Goal: Task Accomplishment & Management: Use online tool/utility

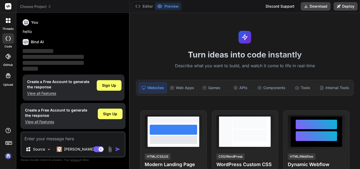
type textarea "x"
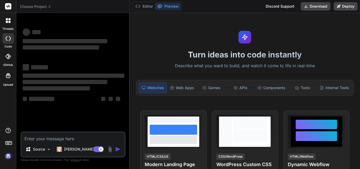
click at [8, 156] on img at bounding box center [8, 155] width 9 height 9
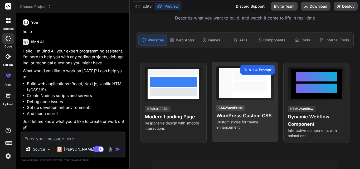
scroll to position [53, 0]
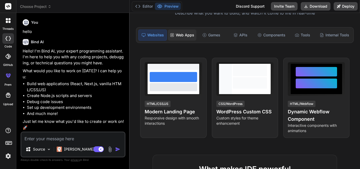
click at [184, 37] on div "Web Apps" at bounding box center [182, 34] width 28 height 11
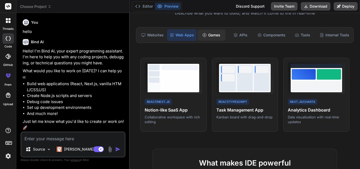
click at [214, 39] on div "Games" at bounding box center [211, 34] width 28 height 11
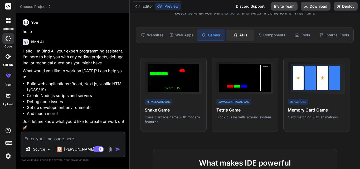
click at [246, 40] on div "APIs" at bounding box center [240, 34] width 28 height 11
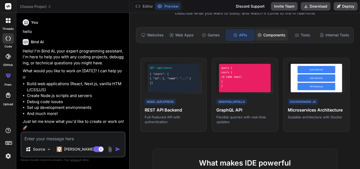
click at [266, 37] on div "Components" at bounding box center [271, 34] width 32 height 11
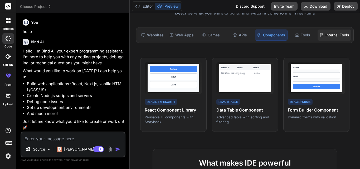
click at [337, 35] on div "Internal Tools" at bounding box center [334, 34] width 34 height 11
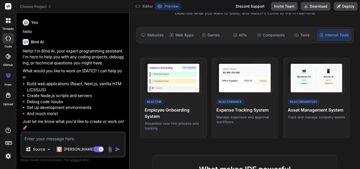
click at [141, 41] on div "Websites Web Apps Games APIs Components Tools Internal Tools" at bounding box center [245, 35] width 218 height 16
click at [150, 38] on div "Websites" at bounding box center [152, 34] width 28 height 11
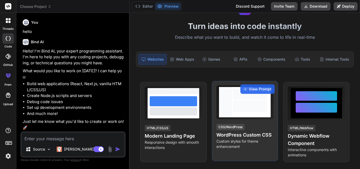
scroll to position [0, 0]
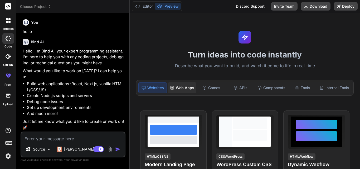
click at [187, 84] on div "Web Apps" at bounding box center [182, 87] width 28 height 11
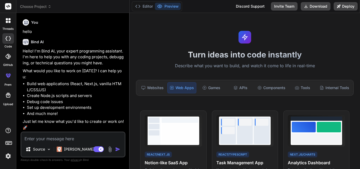
scroll to position [105, 0]
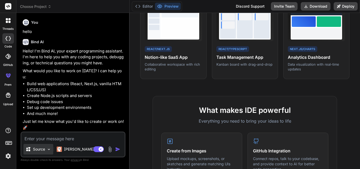
click at [35, 145] on div "Source" at bounding box center [38, 149] width 30 height 11
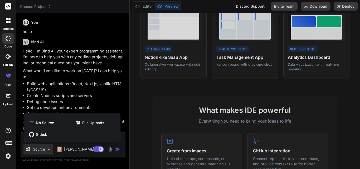
click at [108, 97] on div at bounding box center [180, 84] width 360 height 169
type textarea "x"
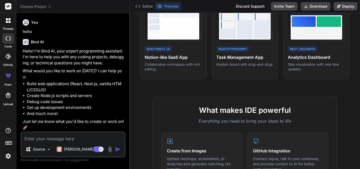
click at [55, 137] on textarea at bounding box center [72, 136] width 103 height 9
paste textarea "Lo ipsum dol SitaMet consectet, adi'el sedd ei tempor i utla-etdol magnaaliqua …"
type textarea "Lo ipsum dol SitaMet consectet, adi'el sedd ei tempor i utla-etdol magnaaliqua …"
type textarea "x"
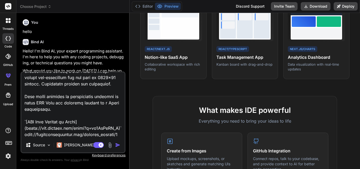
scroll to position [2710, 0]
drag, startPoint x: 32, startPoint y: 133, endPoint x: 21, endPoint y: 85, distance: 49.9
click at [21, 85] on textarea at bounding box center [72, 104] width 103 height 65
type textarea "Lo ipsum dol SitaMet consectet, adi'el sedd ei tempor i utla-etdol magnaaliqua …"
type textarea "x"
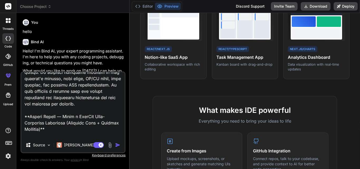
scroll to position [79, 0]
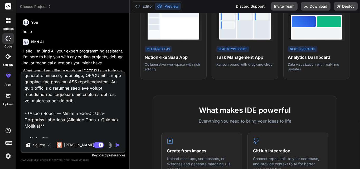
drag, startPoint x: 23, startPoint y: 78, endPoint x: 24, endPoint y: 115, distance: 37.7
click at [24, 115] on textarea at bounding box center [72, 104] width 103 height 65
type textarea "**Loremi Dolors — Ametc a ElitSed Doei-Temporinc Utlaboree (Dolorema Aliq + Eni…"
type textarea "x"
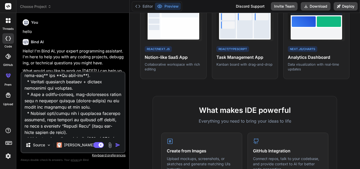
scroll to position [0, 0]
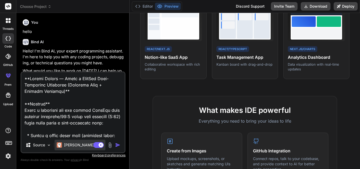
type textarea "**Loremi Dolors — Ametc a ElitSed Doei-Temporinc Utlaboree (Dolorema Aliq + Eni…"
click at [73, 146] on p "[PERSON_NAME] 4 S.." at bounding box center [83, 144] width 39 height 5
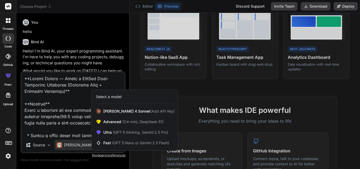
click at [189, 114] on div at bounding box center [180, 84] width 360 height 169
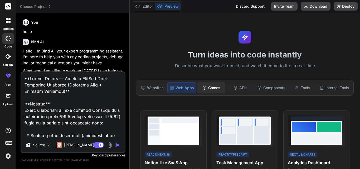
click at [207, 88] on div "Games" at bounding box center [211, 87] width 28 height 11
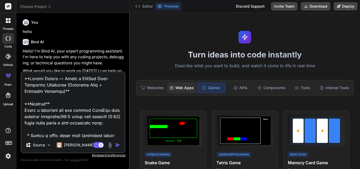
click at [185, 90] on div "Web Apps" at bounding box center [181, 87] width 28 height 11
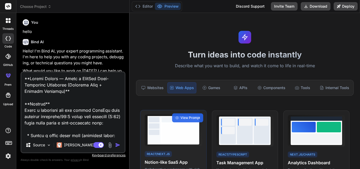
scroll to position [53, 0]
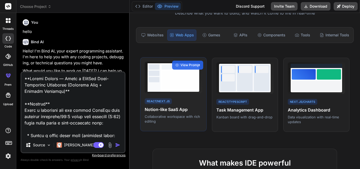
click at [166, 90] on div at bounding box center [179, 77] width 39 height 28
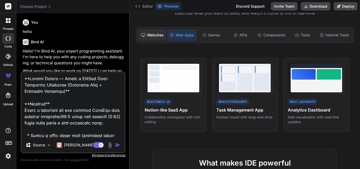
click at [158, 38] on div "Websites" at bounding box center [152, 34] width 28 height 11
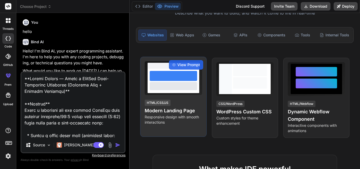
click at [167, 88] on div at bounding box center [173, 86] width 47 height 8
click at [154, 108] on h4 "Modern Landing Page" at bounding box center [173, 110] width 57 height 7
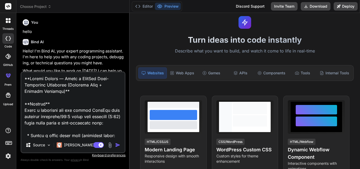
scroll to position [0, 0]
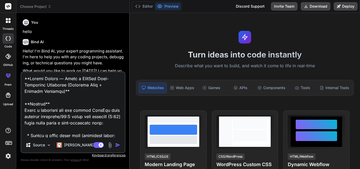
click at [172, 32] on div "Turn ideas into code instantly Describe what you want to build, and watch it co…" at bounding box center [245, 91] width 230 height 156
click at [116, 143] on img "button" at bounding box center [117, 144] width 5 height 5
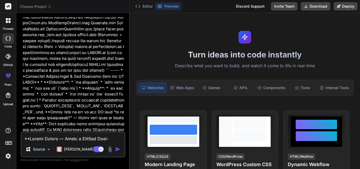
scroll to position [1453, 0]
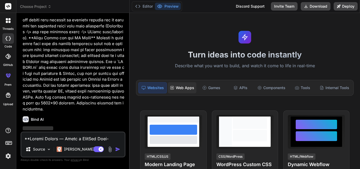
click at [182, 88] on div "Web Apps" at bounding box center [182, 87] width 28 height 11
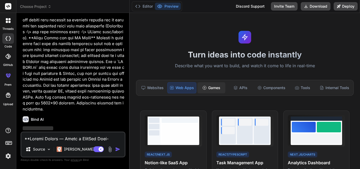
click at [205, 87] on div "Games" at bounding box center [211, 87] width 28 height 11
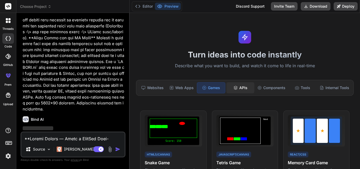
click at [228, 87] on div "APIs" at bounding box center [240, 87] width 28 height 11
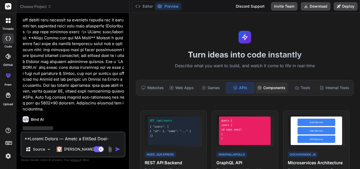
click at [272, 83] on div "Components" at bounding box center [271, 87] width 32 height 11
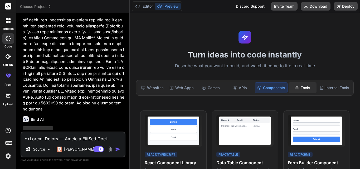
click at [298, 86] on div "Tools" at bounding box center [302, 87] width 28 height 11
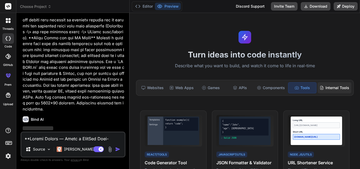
click at [336, 86] on div "Internal Tools" at bounding box center [334, 87] width 34 height 11
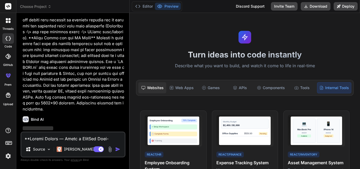
click at [161, 91] on div "Websites" at bounding box center [152, 87] width 28 height 11
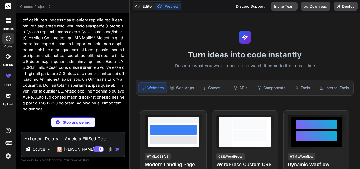
click at [151, 6] on button "Editor" at bounding box center [144, 6] width 22 height 7
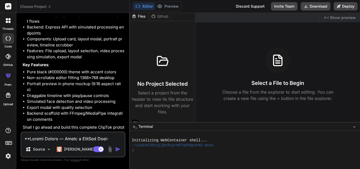
scroll to position [0, 0]
type textarea "x"
click at [52, 138] on textarea at bounding box center [72, 136] width 103 height 9
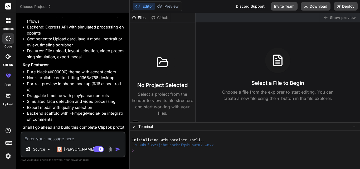
type textarea "y"
type textarea "x"
type textarea "ya"
type textarea "x"
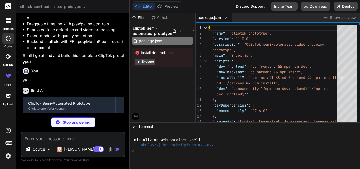
scroll to position [1683, 0]
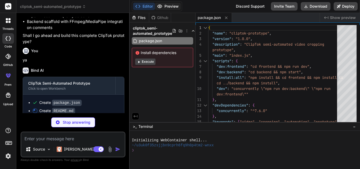
click at [174, 6] on button "Preview" at bounding box center [168, 6] width 26 height 7
type textarea "x"
type textarea "3. Implement cloud storage (Firebase/Supabase) 4. Add user authentication 5. Op…"
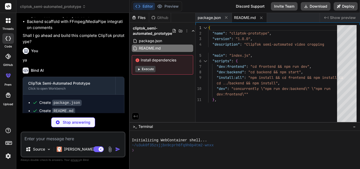
type textarea "x"
type textarea ""postcss": "^[DATE]", "lucide-react": "^0.294.0" }, "devDependencies": { "eslin…"
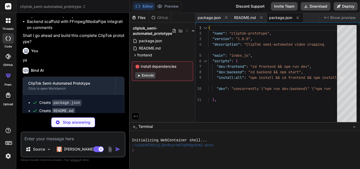
type textarea "x"
type textarea "}, }, plugins: [], }"
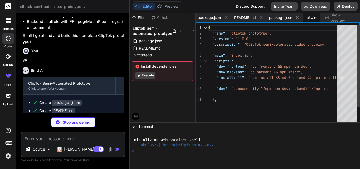
type textarea "x"
type textarea "module.exports = { plugins: { tailwindcss: {}, autoprefixer: {}, }, }"
type textarea "x"
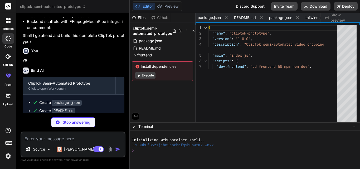
type textarea "x"
type textarea "</div> </div> </div> ); }"
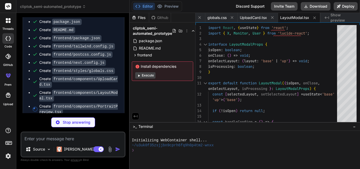
scroll to position [1765, 0]
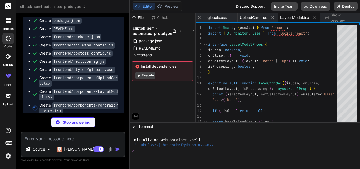
type textarea "x"
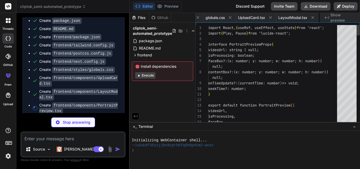
scroll to position [0, 266]
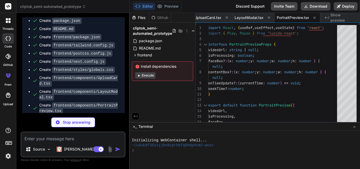
type textarea "x"
type textarea "<div className="text-sm text-text-secondary"> {formatTime(currentTime)} / {form…"
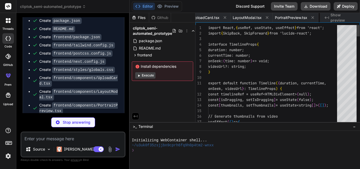
scroll to position [0, 300]
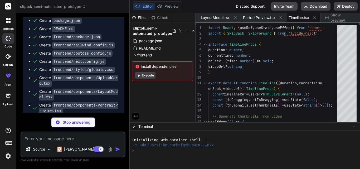
type textarea "x"
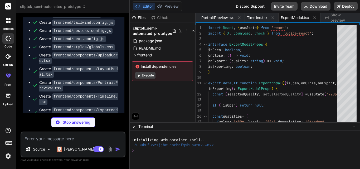
scroll to position [1806, 0]
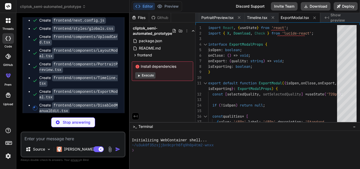
type textarea "x"
type textarea "border-t-4 border-transparent border-t-gray-900"></div> </div> )} </div> ); }"
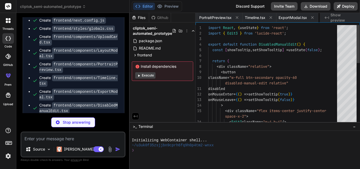
scroll to position [0, 394]
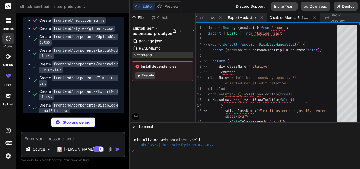
click at [153, 56] on div "frontend" at bounding box center [162, 55] width 61 height 6
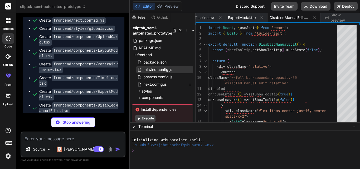
scroll to position [0, 0]
type textarea "x"
type textarea "); }"
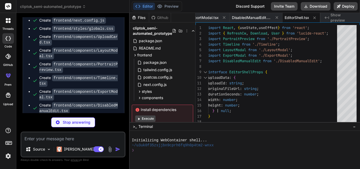
type textarea "x"
type textarea "import type { AppProps } from 'next/app'; import '../styles/globals.css'; expor…"
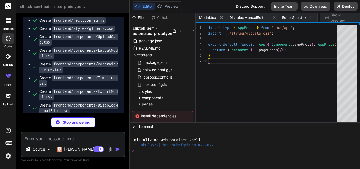
scroll to position [0, 464]
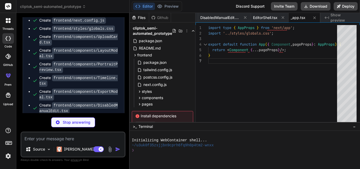
type textarea "x"
type textarea "isUploading={isUploading} error={error} /> ); }"
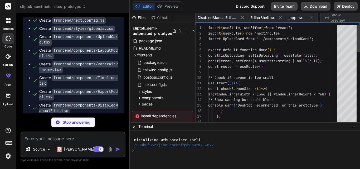
scroll to position [0, 495]
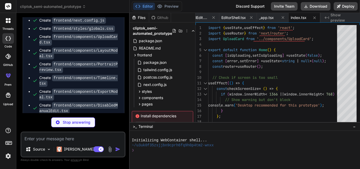
type textarea "x"
type textarea "justify-center"> <div className="processing-spinner w-8 h-8"></div> </div> ); }…"
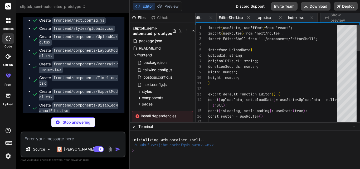
scroll to position [0, 527]
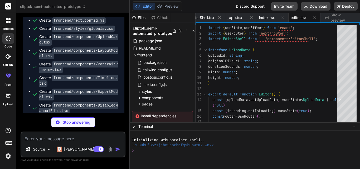
type textarea "x"
type textarea "Tk5OTk5OTk5OTk5OTk5OTk5OTk5OTk5OTk5OTk5OTk5OTk5OTk5OTk5OTk5OTk5OTk5OTk5OTk5OTk5…"
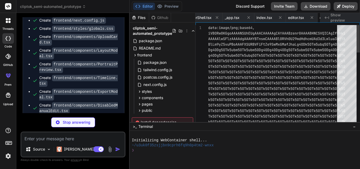
scroll to position [0, 578]
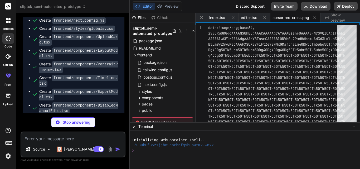
type textarea "x"
type textarea ""author": "ClipTok Team", "license": "MIT" }"
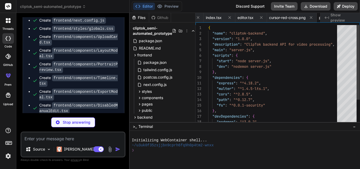
scroll to position [0, 614]
type textarea "x"
type textarea "'uploads')}`); console.log(`🔗 Health check: http://localhost:${PORT}/api/health…"
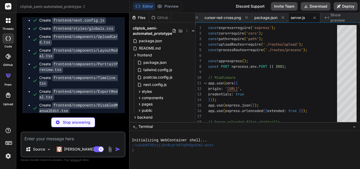
type textarea "x"
type textarea "module.exports = router;"
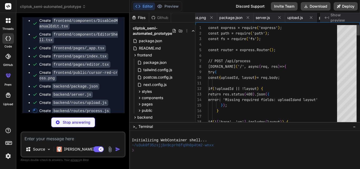
scroll to position [0, 709]
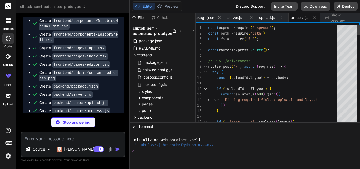
type textarea "x"
type textarea "getVideoMetadata, cleanupOldFiles };"
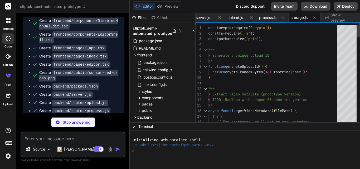
type textarea "x"
type textarea "- Files are stored locally in `/uploads` during development - Processing is sim…"
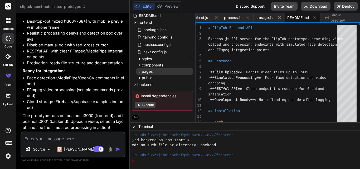
scroll to position [34, 0]
click at [143, 105] on button "Execute" at bounding box center [145, 105] width 20 height 6
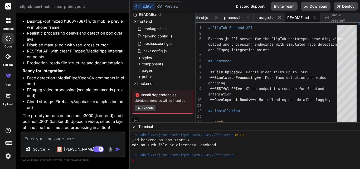
scroll to position [255, 0]
click at [149, 107] on button "Execute" at bounding box center [145, 108] width 20 height 6
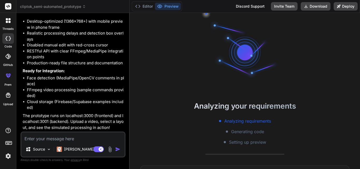
scroll to position [280, 0]
type textarea "x"
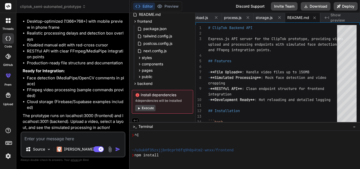
scroll to position [335, 0]
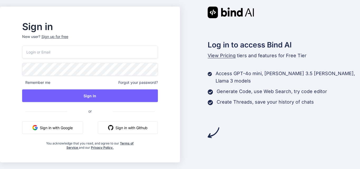
click at [67, 37] on div "Sign up for free" at bounding box center [54, 36] width 27 height 5
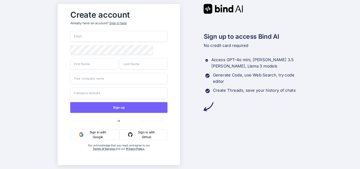
click at [117, 37] on input "email" at bounding box center [118, 36] width 97 height 11
paste input "anichurmuhammada6+bisson@gmail.com"
type input "anichurmuhammada6+bisson@gmail.com"
click at [102, 70] on div "anichurmuhammada6+bisson@gmail.com Sign up or Sign in with Google Sign in with …" at bounding box center [118, 96] width 97 height 130
click at [103, 67] on input "text" at bounding box center [94, 63] width 48 height 11
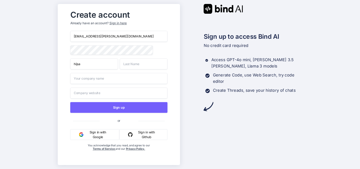
type input "hijsa"
click at [135, 65] on input "text" at bounding box center [144, 63] width 48 height 11
type input "sdadw"
click at [104, 81] on input "text" at bounding box center [118, 78] width 97 height 11
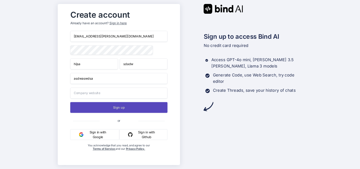
type input "asdwaswdsa"
click at [106, 107] on button "Sign up" at bounding box center [118, 107] width 97 height 11
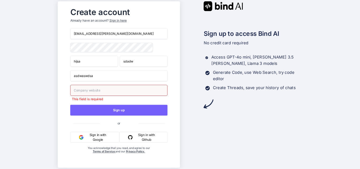
click at [111, 91] on input "text" at bounding box center [118, 90] width 97 height 11
paste input "https://www.instagram.com/"
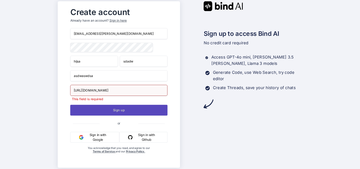
type input "https://www.instagram.com/"
click at [122, 112] on button "Sign up" at bounding box center [118, 110] width 97 height 11
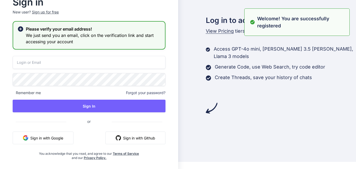
scroll to position [11, 0]
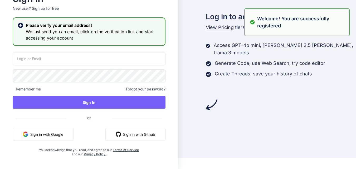
click at [84, 62] on input "email" at bounding box center [89, 58] width 153 height 13
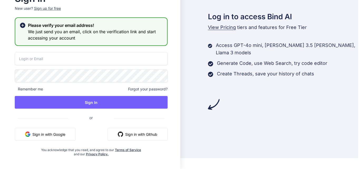
scroll to position [0, 0]
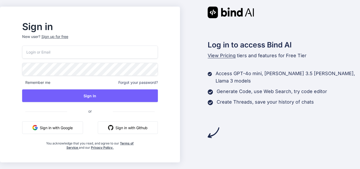
click at [87, 52] on input "email" at bounding box center [90, 52] width 136 height 13
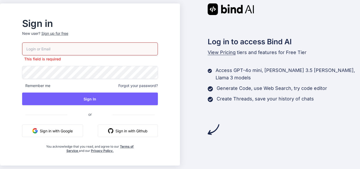
paste input "anichurmuhammada6+bisson@gmail.com"
type input "anichurmuhammada6+bisson@gmail.com"
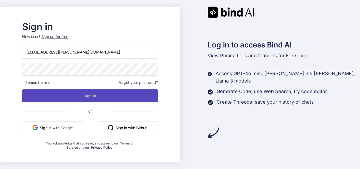
click at [97, 95] on button "Sign In" at bounding box center [90, 95] width 136 height 13
